Goal: Information Seeking & Learning: Find specific fact

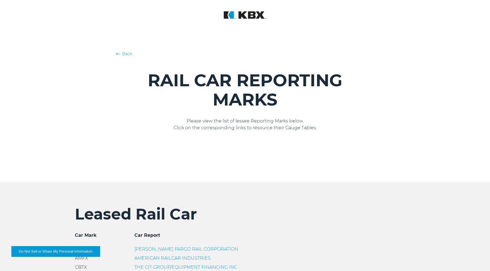
click at [215, 84] on h1 "RAIL CAR REPORTING MARKS" at bounding box center [245, 90] width 258 height 39
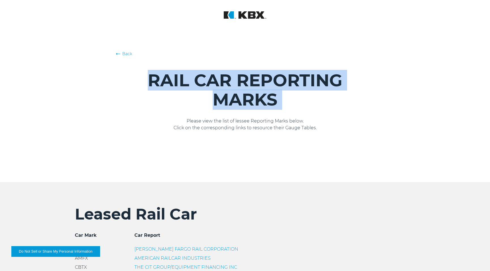
click at [215, 84] on h1 "RAIL CAR REPORTING MARKS" at bounding box center [245, 90] width 258 height 39
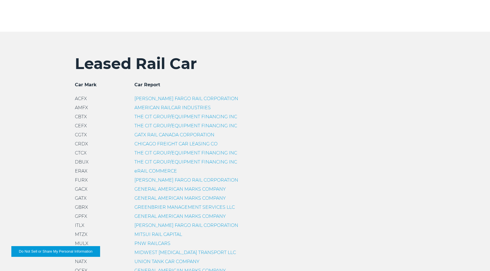
scroll to position [160, 0]
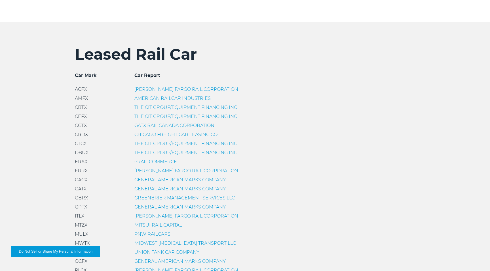
click at [131, 56] on h2 "Leased Rail Car" at bounding box center [245, 54] width 340 height 19
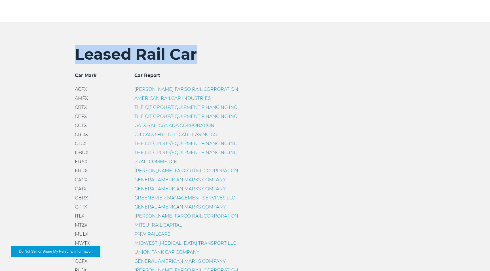
click at [131, 56] on h2 "Leased Rail Car" at bounding box center [245, 54] width 340 height 19
click at [254, 56] on h2 "Leased Rail Car" at bounding box center [245, 54] width 340 height 19
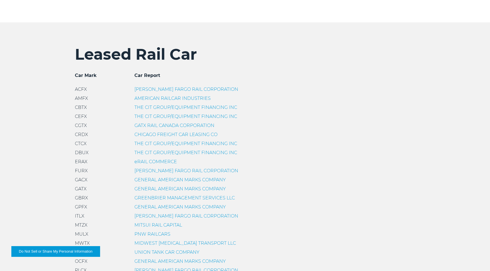
click at [160, 87] on link "[PERSON_NAME] FARGO RAIL CORPORATION" at bounding box center [186, 89] width 104 height 5
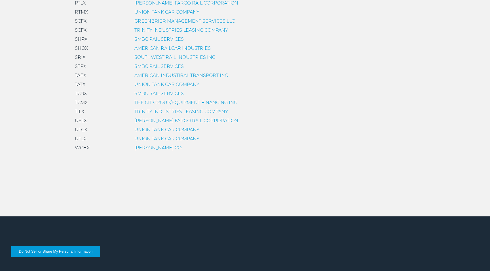
scroll to position [481, 0]
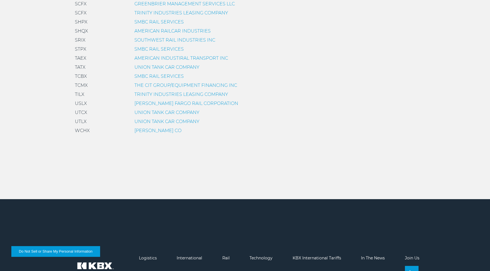
click at [158, 85] on link "THE CIT GROUP/EQUIPMENT FINANCING INC" at bounding box center [185, 85] width 103 height 5
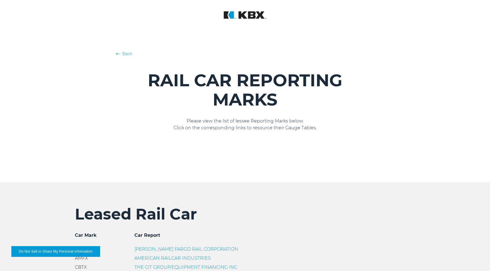
click at [194, 78] on h1 "RAIL CAR REPORTING MARKS" at bounding box center [245, 90] width 258 height 39
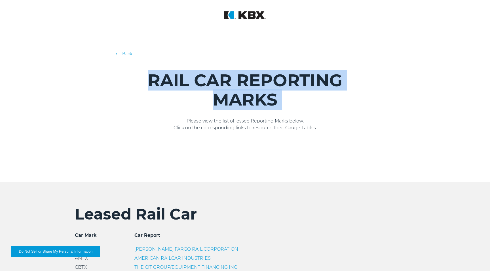
click at [194, 78] on h1 "RAIL CAR REPORTING MARKS" at bounding box center [245, 90] width 258 height 39
click at [142, 104] on h1 "RAIL CAR REPORTING MARKS" at bounding box center [245, 90] width 258 height 39
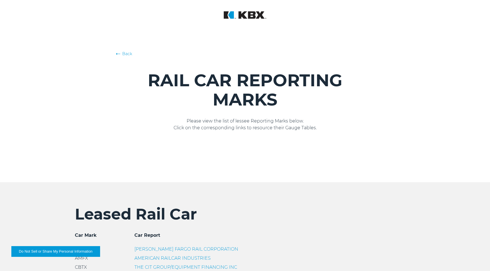
click at [364, 119] on p "Please view the list of lessee Reporting Marks below. Click on the correspondin…" at bounding box center [245, 125] width 258 height 14
click at [230, 86] on h1 "RAIL CAR REPORTING MARKS" at bounding box center [245, 90] width 258 height 39
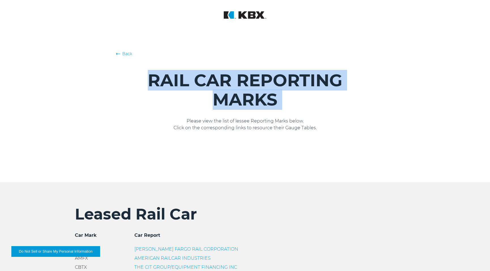
click at [230, 86] on h1 "RAIL CAR REPORTING MARKS" at bounding box center [245, 90] width 258 height 39
copy div "RAIL CAR REPORTING MARKS"
